Goal: Task Accomplishment & Management: Use online tool/utility

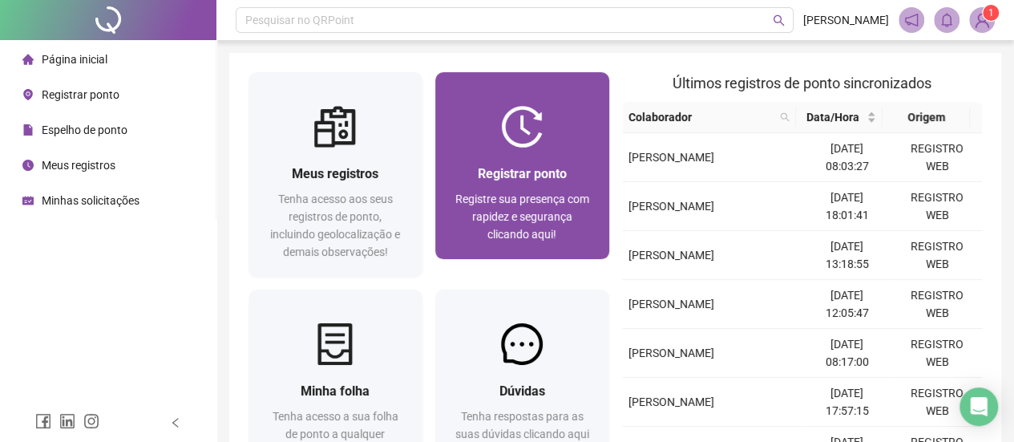
click at [523, 176] on span "Registrar ponto" at bounding box center [522, 173] width 89 height 15
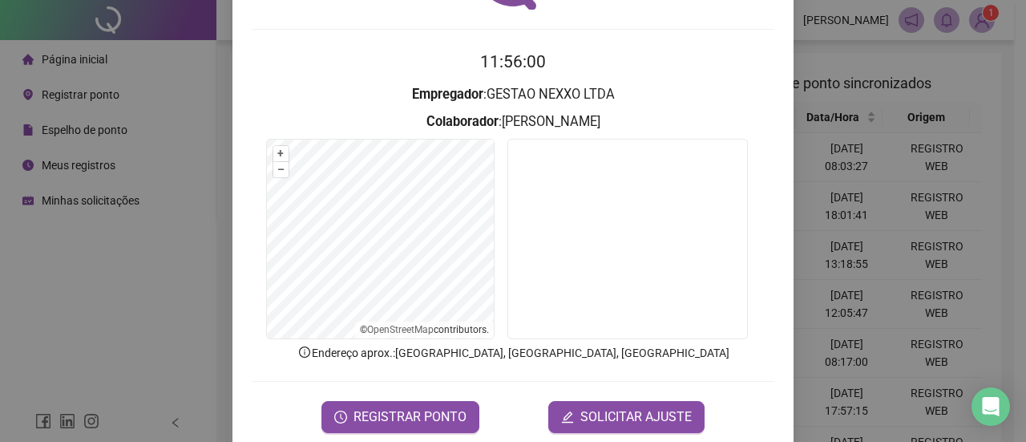
scroll to position [135, 0]
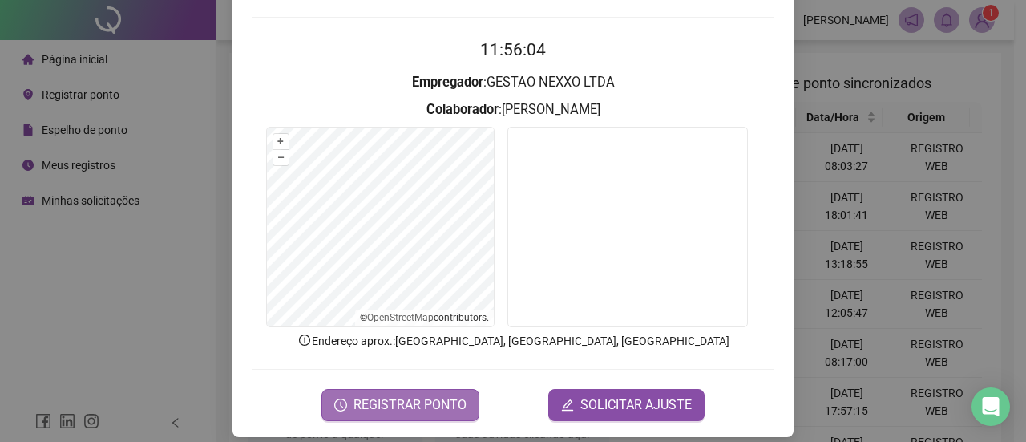
click at [449, 389] on button "REGISTRAR PONTO" at bounding box center [400, 405] width 158 height 32
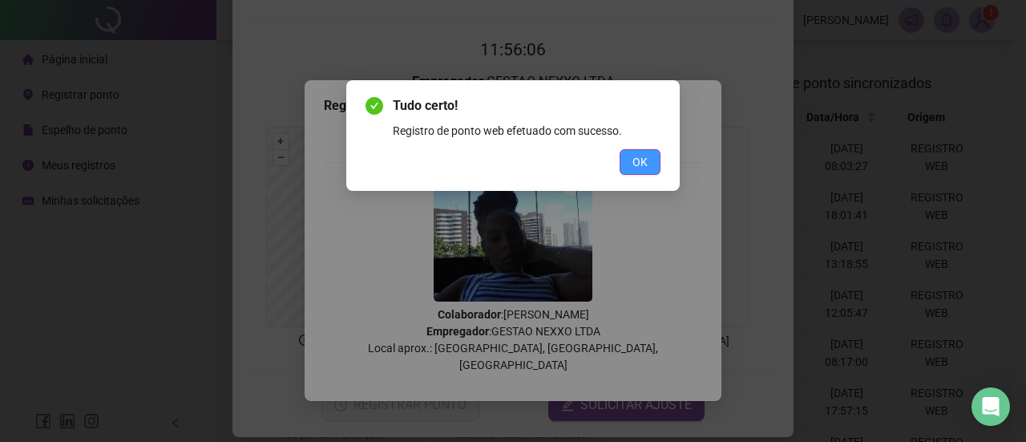
click at [653, 161] on button "OK" at bounding box center [639, 162] width 41 height 26
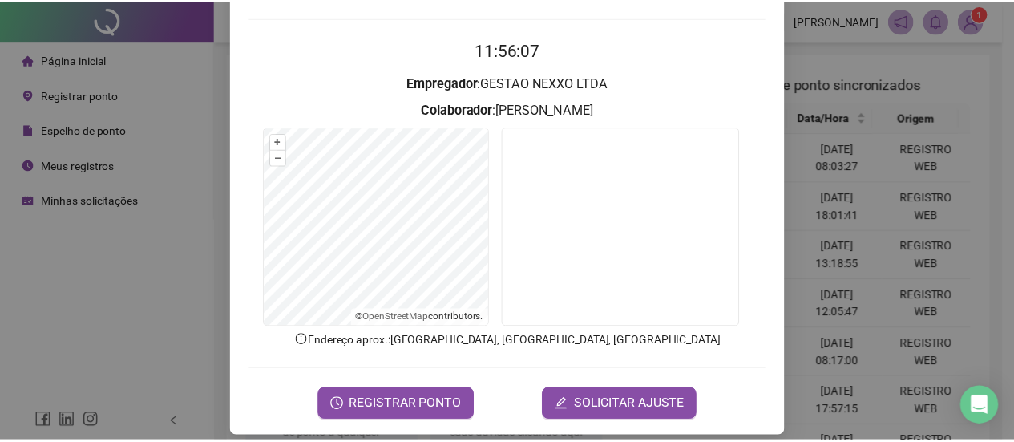
scroll to position [0, 0]
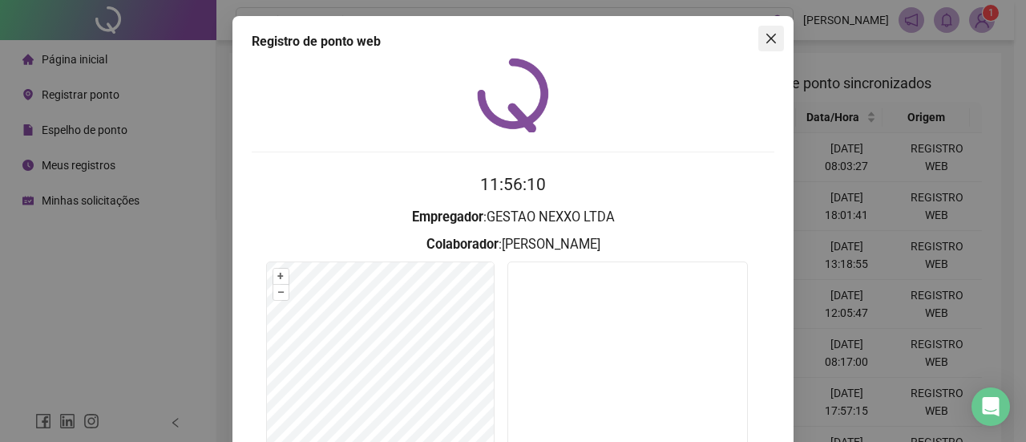
click at [768, 34] on icon "close" at bounding box center [771, 39] width 10 height 10
